Goal: Information Seeking & Learning: Check status

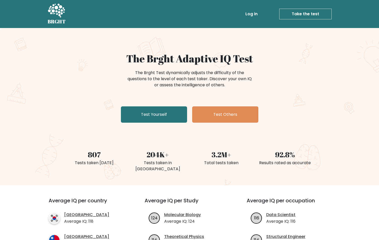
click at [256, 13] on link "Log in" at bounding box center [251, 14] width 16 height 10
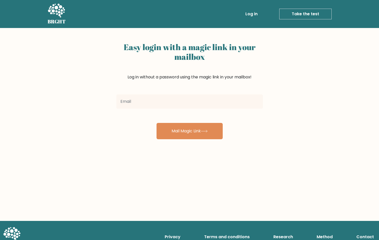
click at [187, 104] on input "email" at bounding box center [189, 101] width 147 height 14
type input "[EMAIL_ADDRESS][DOMAIN_NAME]"
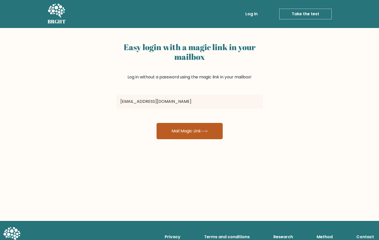
click at [187, 133] on button "Mail Magic Link" at bounding box center [190, 131] width 66 height 16
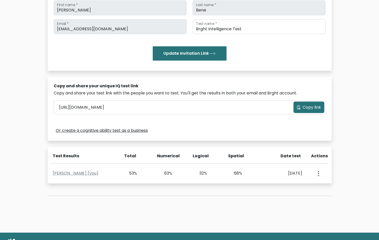
scroll to position [108, 0]
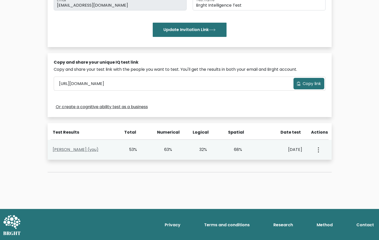
click at [81, 149] on link "Anna Jenifer Bene (you)" at bounding box center [76, 150] width 46 height 6
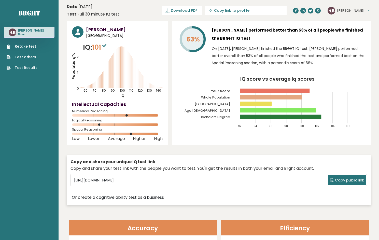
click at [113, 61] on icon at bounding box center [113, 70] width 0 height 35
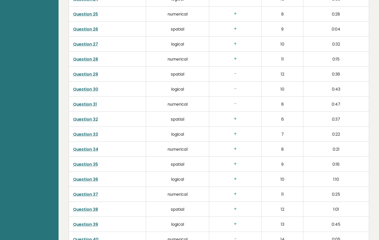
scroll to position [1242, 0]
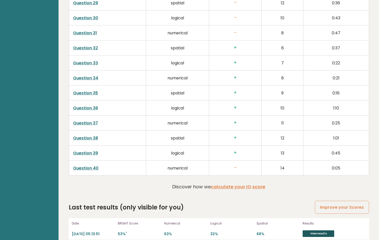
click at [317, 230] on link "View results" at bounding box center [319, 233] width 32 height 7
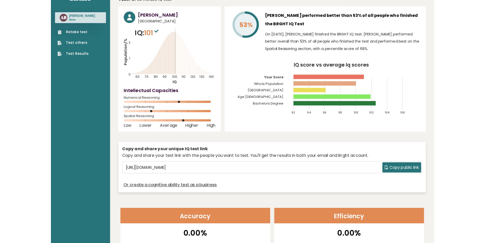
scroll to position [16, 0]
